Goal: Navigation & Orientation: Find specific page/section

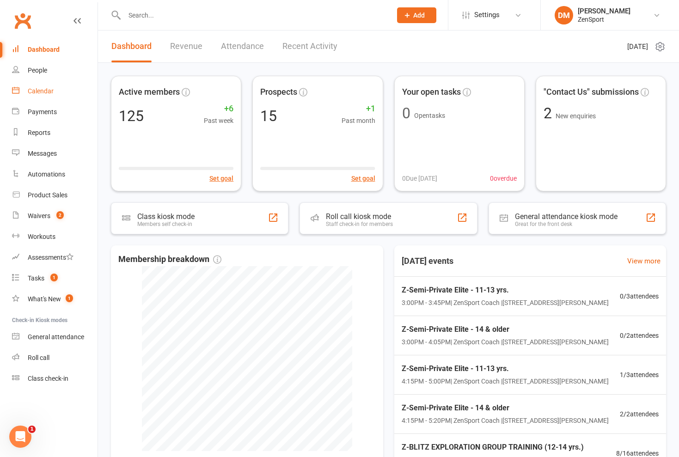
click at [44, 92] on div "Calendar" at bounding box center [41, 90] width 26 height 7
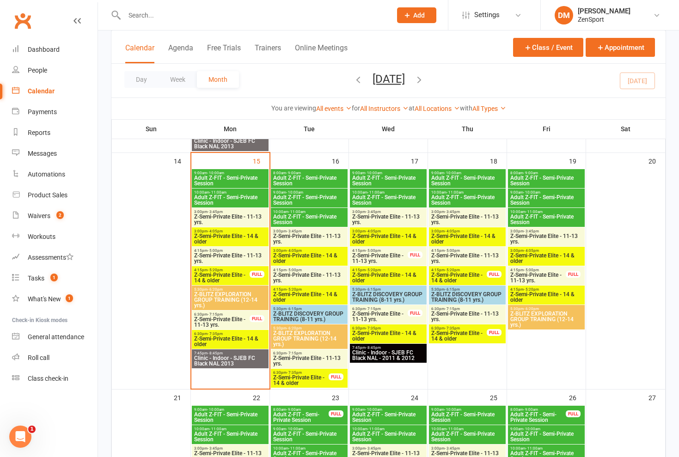
scroll to position [504, 0]
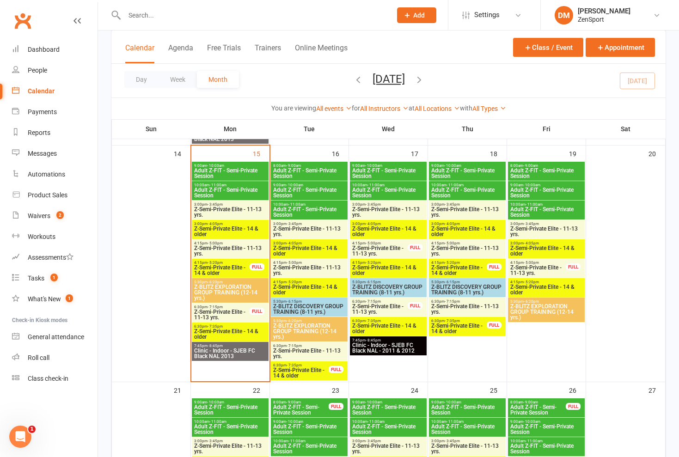
click at [321, 166] on span "8:00am - 9:00am" at bounding box center [309, 166] width 73 height 4
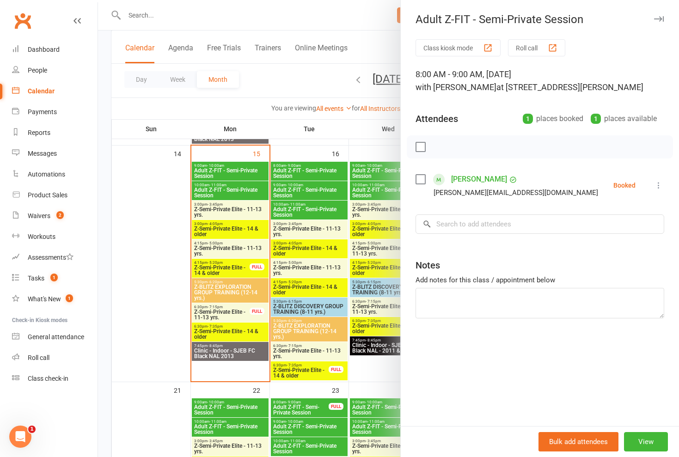
click at [321, 166] on div at bounding box center [388, 228] width 581 height 457
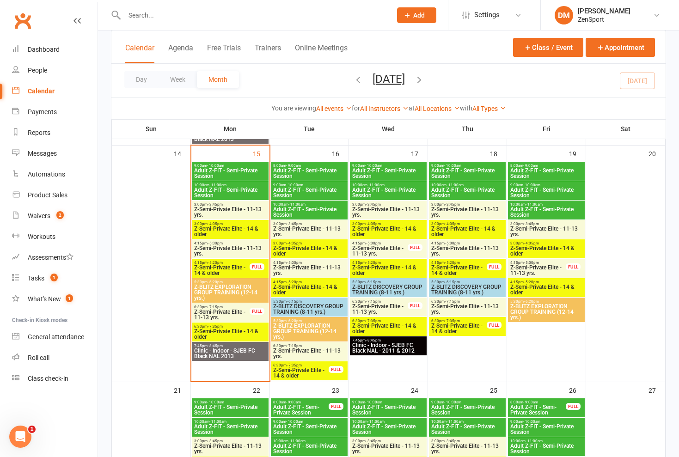
click at [325, 166] on span "8:00am - 9:00am" at bounding box center [309, 166] width 73 height 4
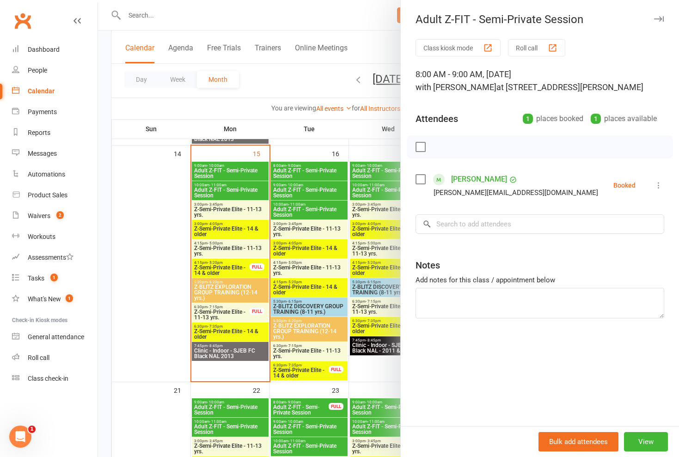
click at [321, 190] on div at bounding box center [388, 228] width 581 height 457
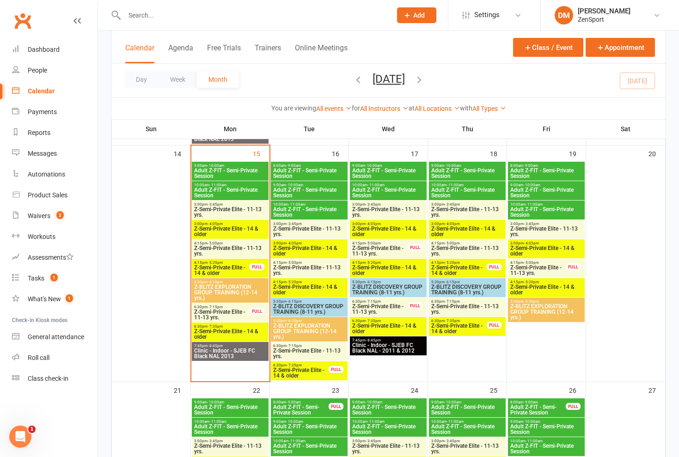
click at [321, 189] on span "Adult Z-FIT - Semi-Private Session" at bounding box center [309, 192] width 73 height 11
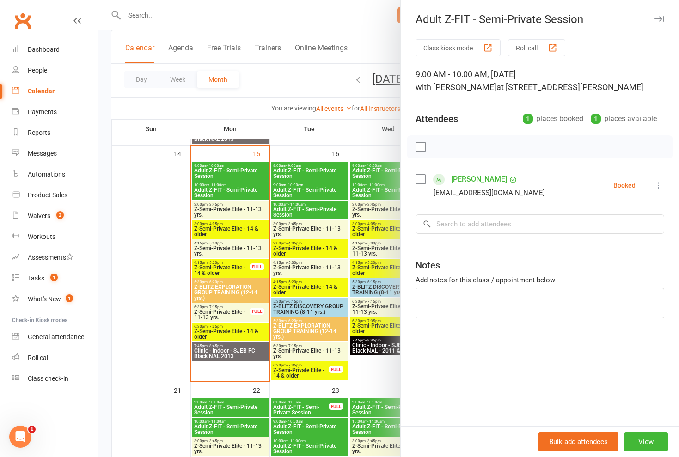
click at [321, 189] on div at bounding box center [388, 228] width 581 height 457
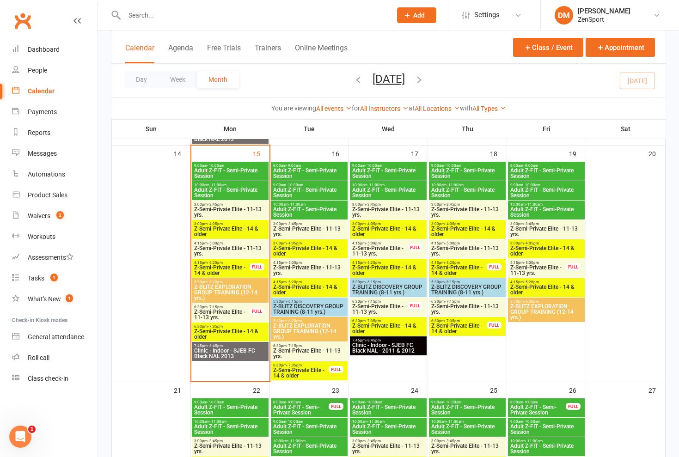
click at [318, 210] on span "Adult Z-FIT - Semi-Private Session" at bounding box center [309, 212] width 73 height 11
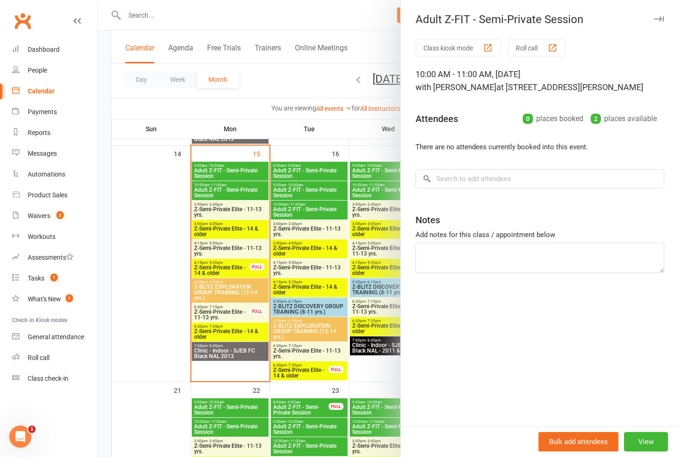
click at [318, 210] on div at bounding box center [388, 228] width 581 height 457
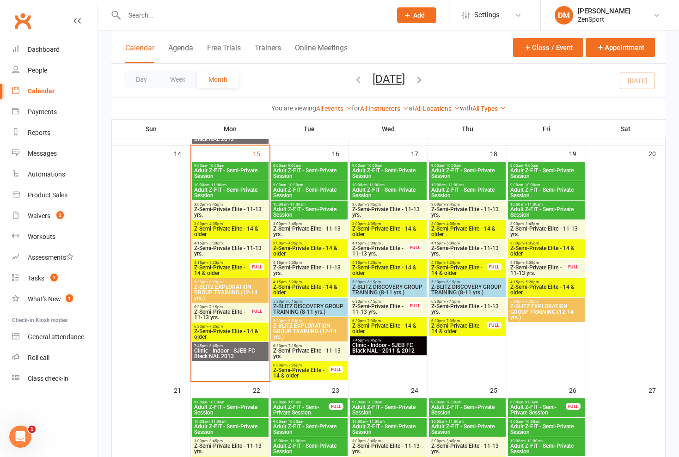
click at [315, 368] on span "Z-Semi-Private Elite - 14 & older" at bounding box center [301, 373] width 56 height 11
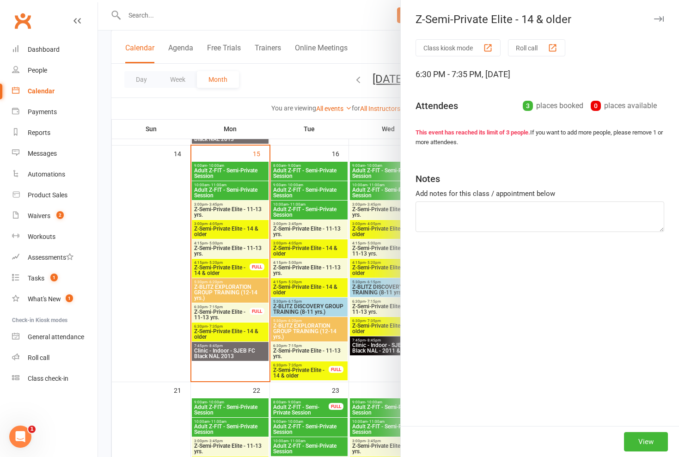
click at [315, 368] on div at bounding box center [388, 228] width 581 height 457
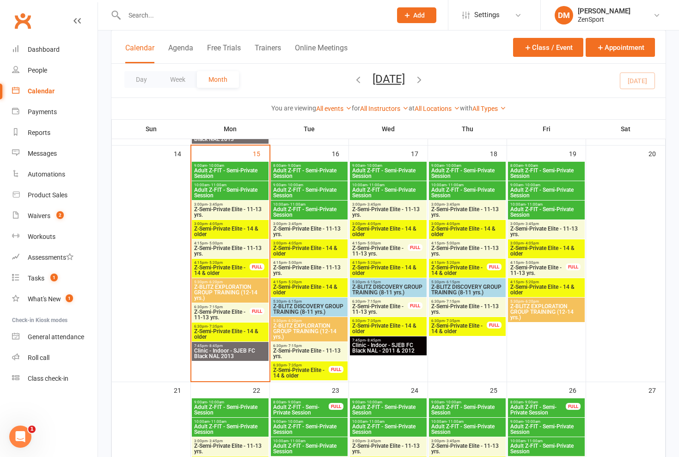
click at [318, 354] on span "Z-Semi-Private Elite - 11-13 yrs." at bounding box center [309, 353] width 73 height 11
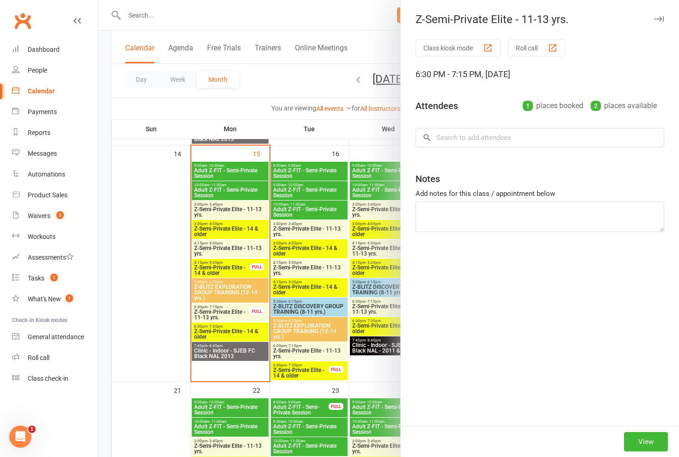
click at [318, 354] on div at bounding box center [388, 228] width 581 height 457
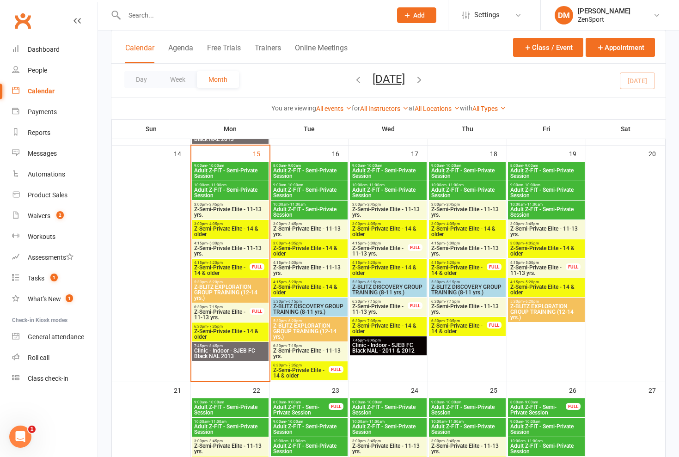
click at [316, 328] on span "Z-BLITZ EXPLORATION GROUP TRAINING (12-14 yrs.)" at bounding box center [309, 331] width 73 height 17
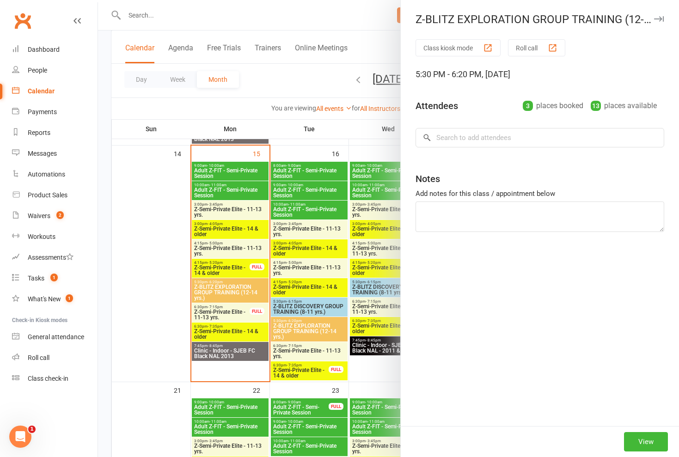
click at [316, 328] on div at bounding box center [388, 228] width 581 height 457
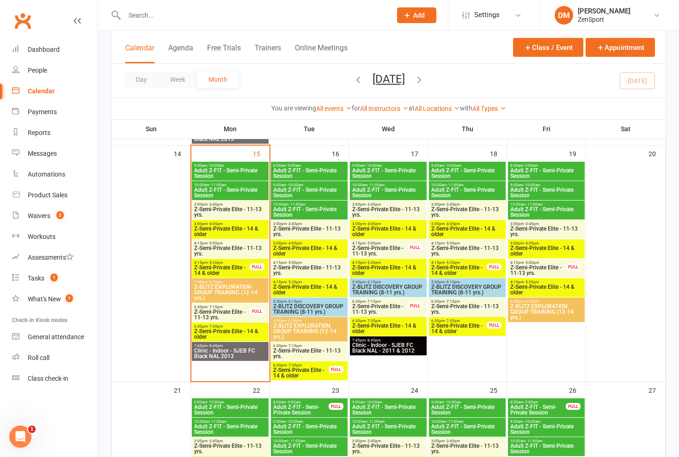
click at [311, 352] on span "Z-Semi-Private Elite - 11-13 yrs." at bounding box center [309, 353] width 73 height 11
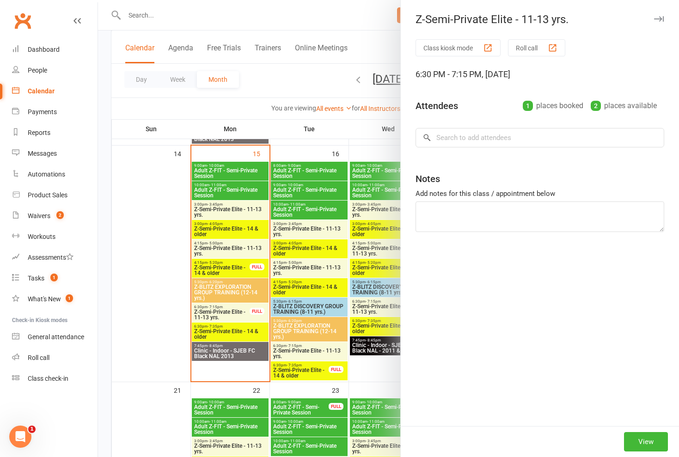
click at [311, 352] on div at bounding box center [388, 228] width 581 height 457
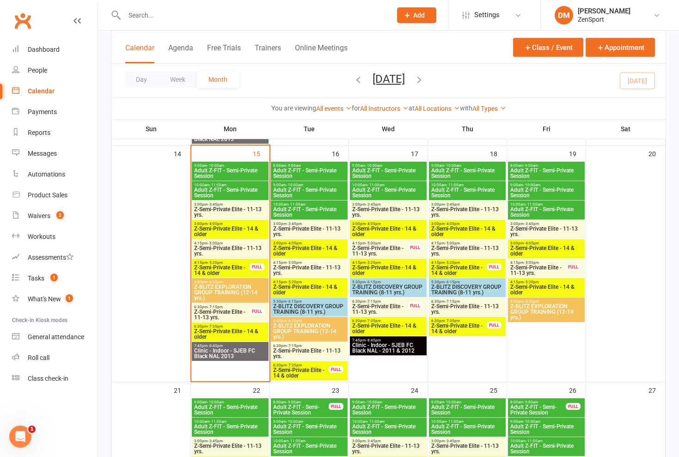
click at [322, 331] on span "Z-BLITZ EXPLORATION GROUP TRAINING (12-14 yrs.)" at bounding box center [309, 331] width 73 height 17
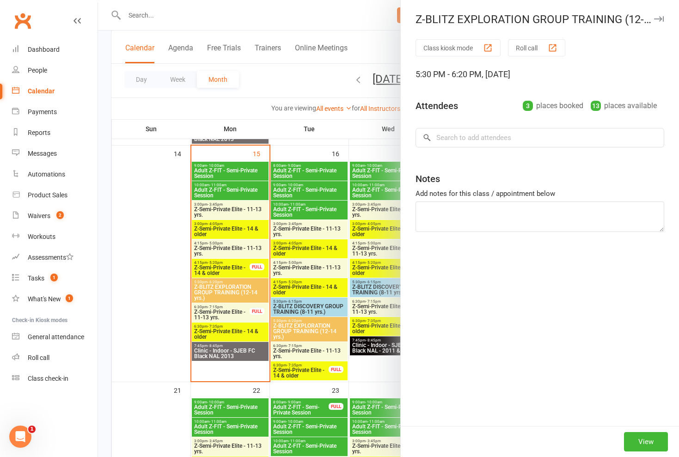
click at [322, 331] on div at bounding box center [388, 228] width 581 height 457
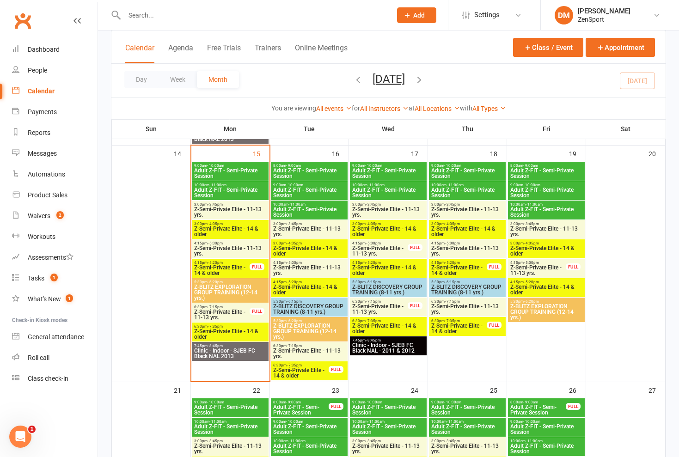
click at [227, 314] on span "Z-Semi-Private Elite - 11-13 yrs." at bounding box center [222, 314] width 56 height 11
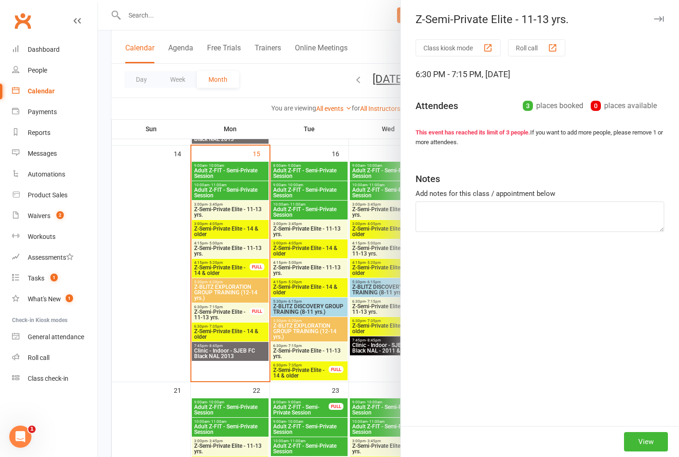
click at [227, 313] on div at bounding box center [388, 228] width 581 height 457
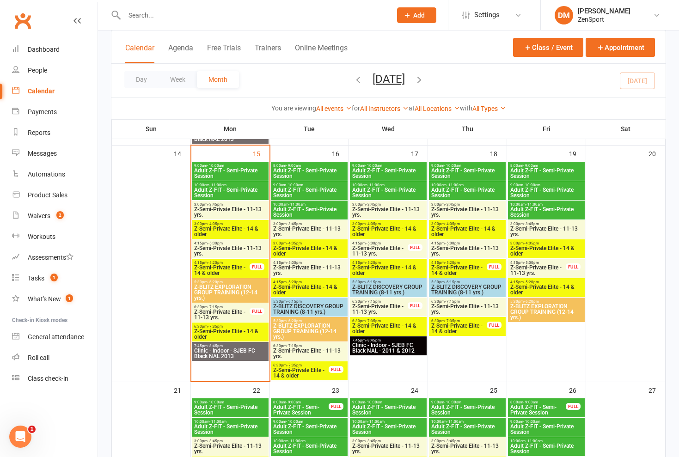
click at [219, 309] on span "Z-Semi-Private Elite - 11-13 yrs." at bounding box center [222, 314] width 56 height 11
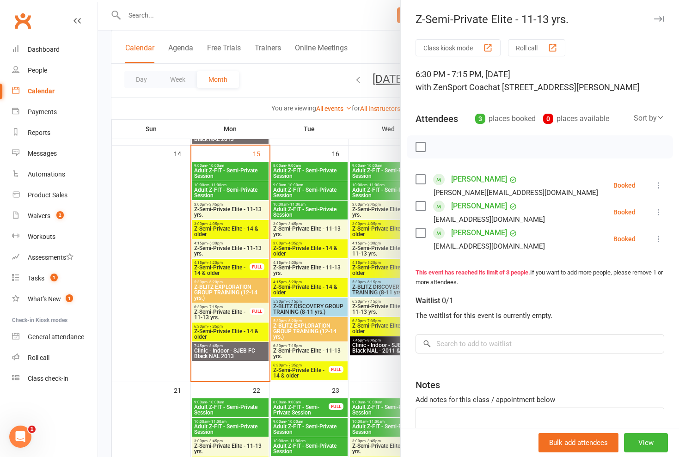
click at [234, 333] on div at bounding box center [388, 228] width 581 height 457
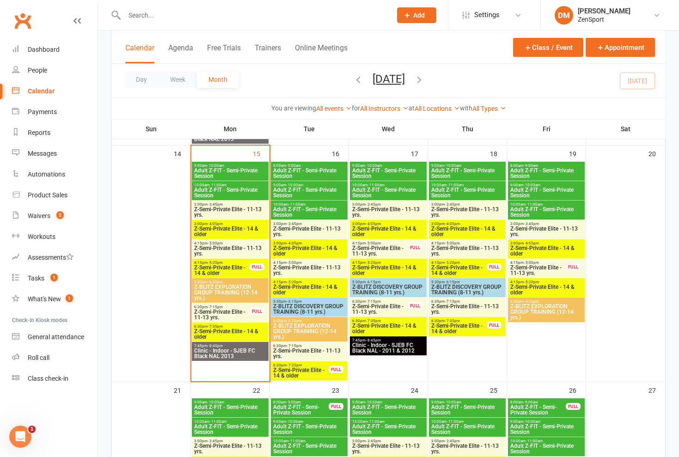
click at [241, 332] on span "Z-Semi-Private Elite - 14 & older" at bounding box center [230, 334] width 73 height 11
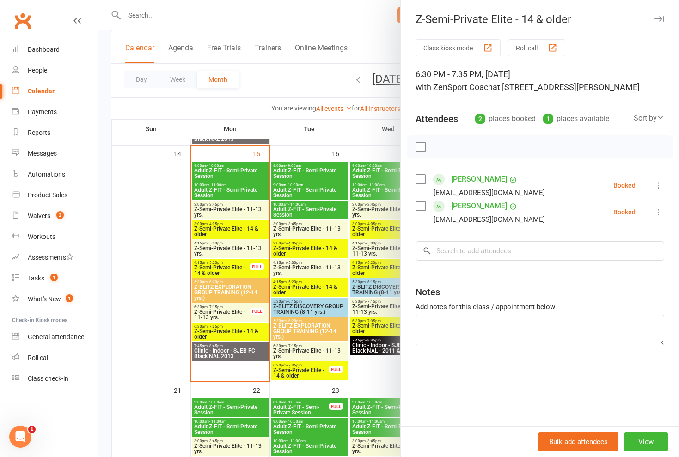
click at [241, 332] on div at bounding box center [388, 228] width 581 height 457
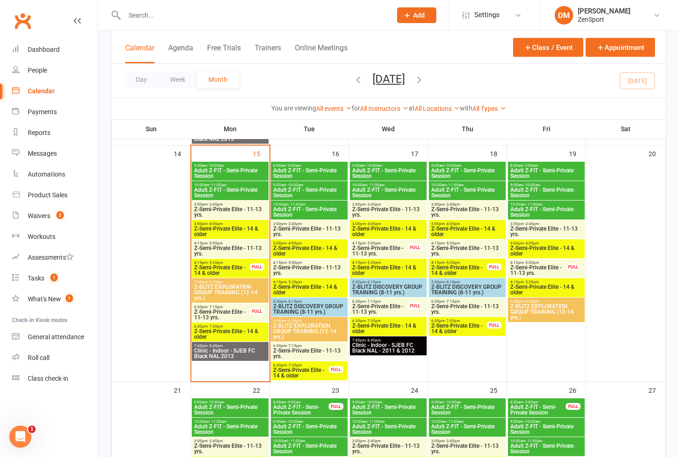
click at [239, 309] on span "Z-Semi-Private Elite - 11-13 yrs." at bounding box center [222, 314] width 56 height 11
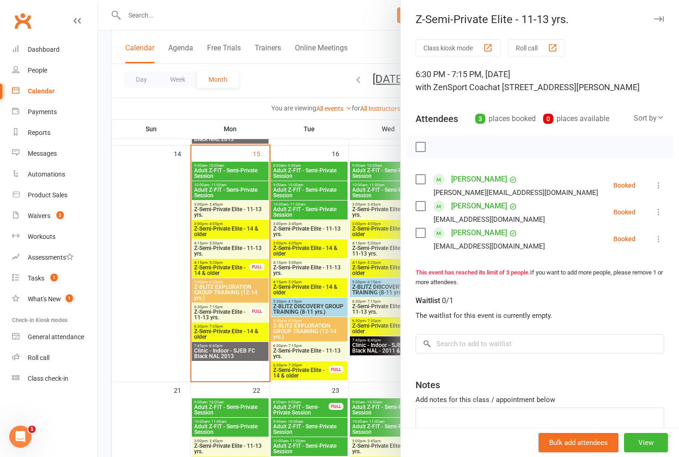
click at [239, 309] on div at bounding box center [388, 228] width 581 height 457
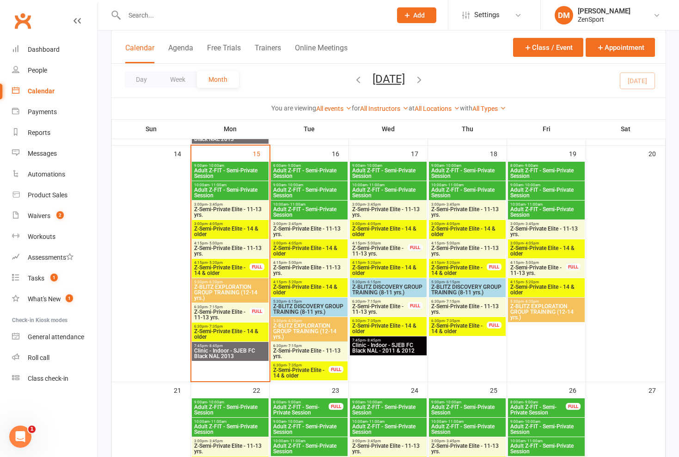
click at [240, 330] on span "Z-Semi-Private Elite - 14 & older" at bounding box center [230, 334] width 73 height 11
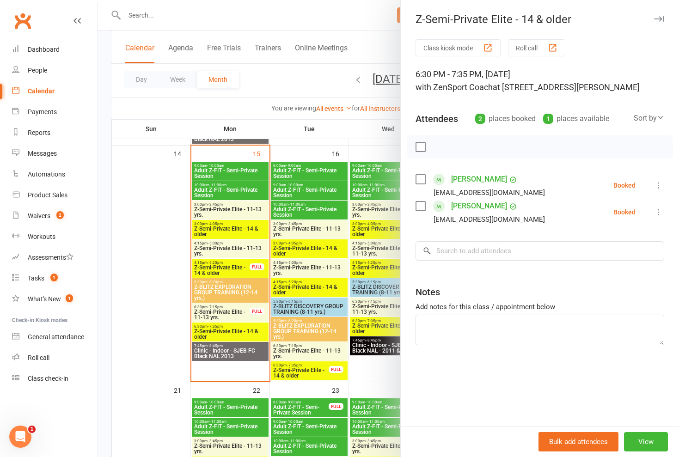
click at [241, 330] on div at bounding box center [388, 228] width 581 height 457
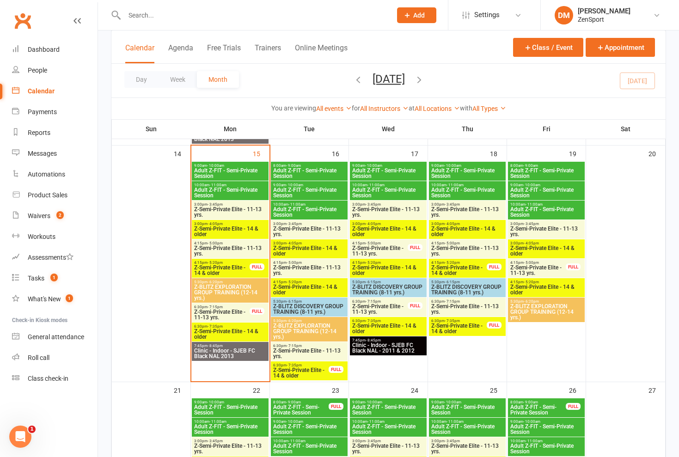
click at [239, 310] on span "Z-Semi-Private Elite - 11-13 yrs." at bounding box center [222, 314] width 56 height 11
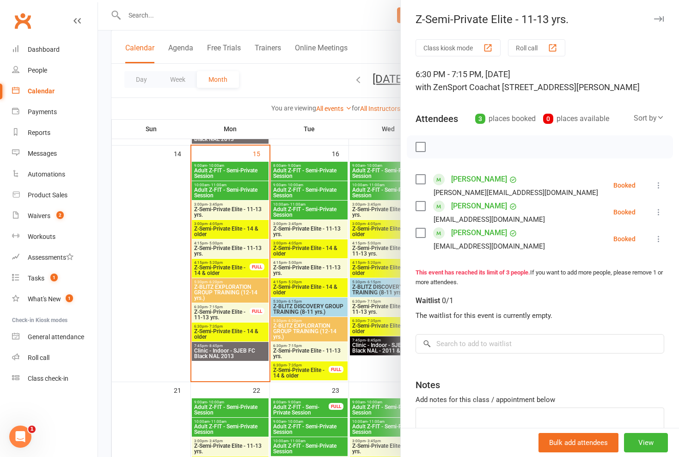
click at [239, 310] on div at bounding box center [388, 228] width 581 height 457
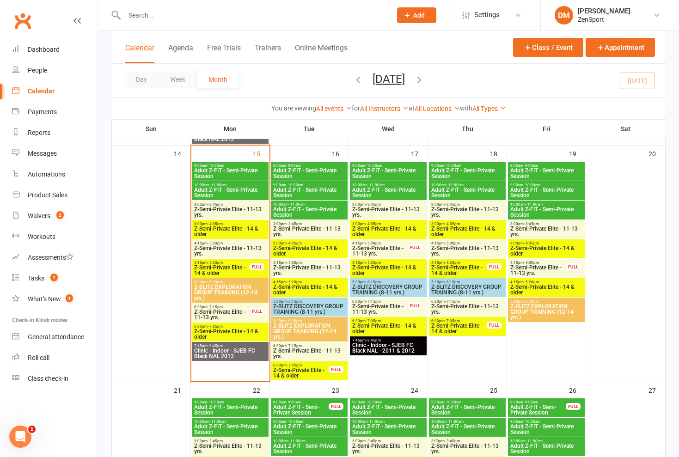
click at [238, 329] on span "Z-Semi-Private Elite - 14 & older" at bounding box center [230, 334] width 73 height 11
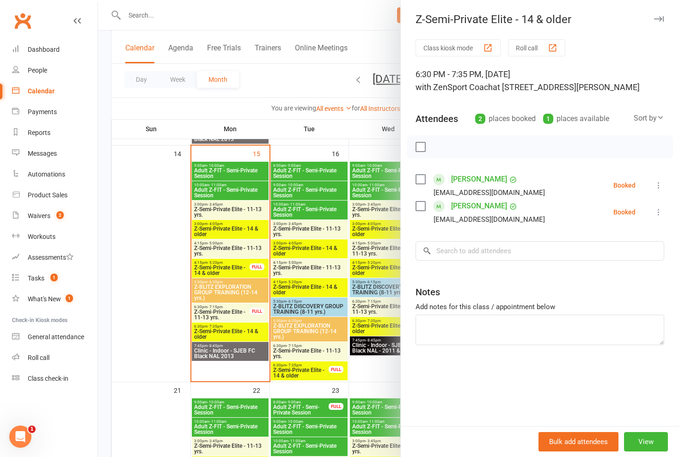
click at [238, 329] on div at bounding box center [388, 228] width 581 height 457
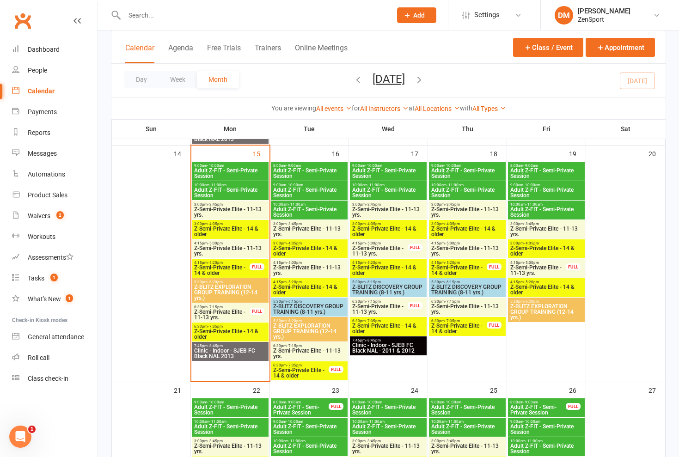
click at [240, 312] on span "Z-Semi-Private Elite - 11-13 yrs." at bounding box center [222, 314] width 56 height 11
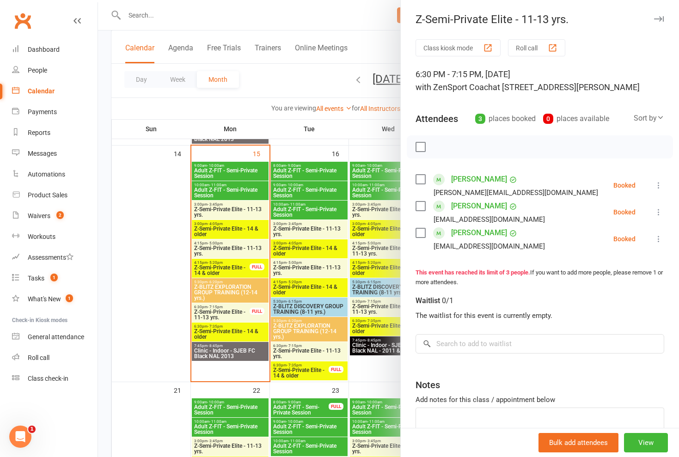
click at [243, 330] on div at bounding box center [388, 228] width 581 height 457
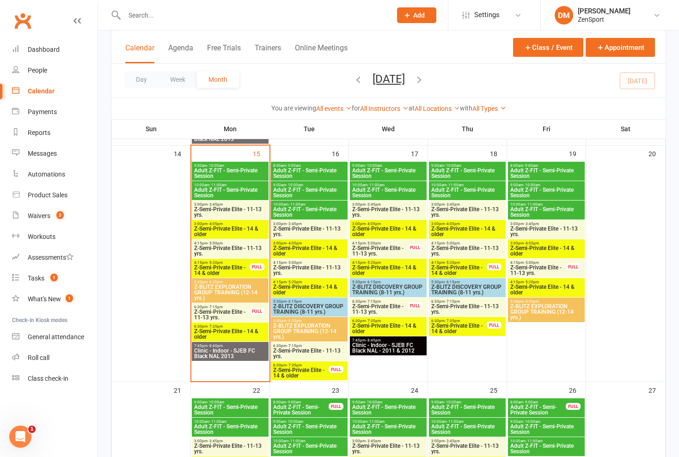
click at [243, 330] on span "Z-Semi-Private Elite - 14 & older" at bounding box center [230, 334] width 73 height 11
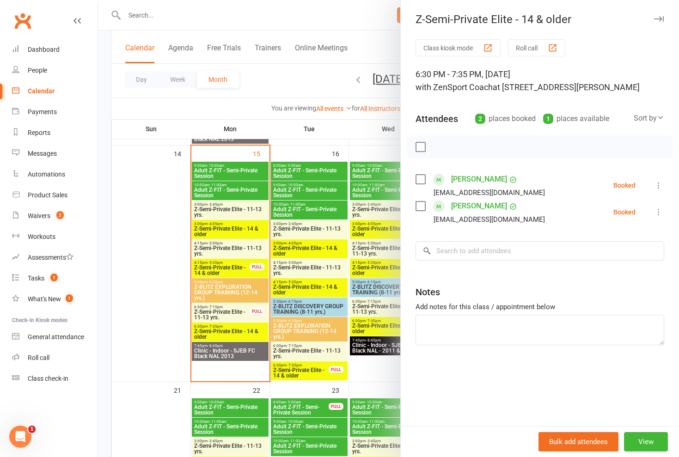
click at [243, 330] on div at bounding box center [388, 228] width 581 height 457
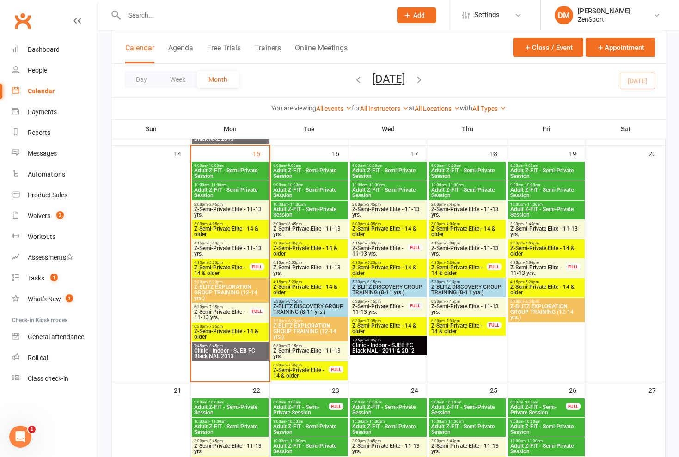
click at [239, 330] on span "Z-Semi-Private Elite - 14 & older" at bounding box center [230, 334] width 73 height 11
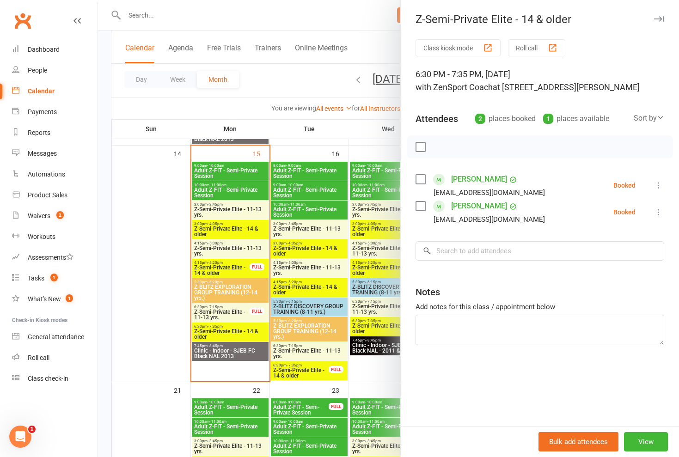
click at [240, 330] on div at bounding box center [388, 228] width 581 height 457
